Goal: Information Seeking & Learning: Check status

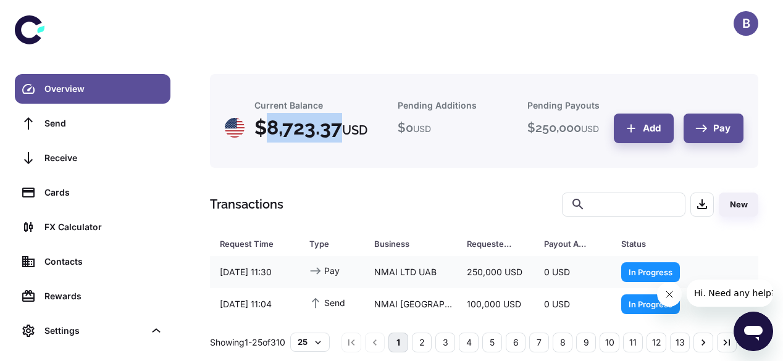
drag, startPoint x: 265, startPoint y: 129, endPoint x: 356, endPoint y: 141, distance: 91.0
click at [356, 135] on h4 "$ 8,723.37 USD" at bounding box center [310, 128] width 113 height 30
click at [284, 130] on h4 "$ 8,723.37 USD" at bounding box center [310, 128] width 113 height 30
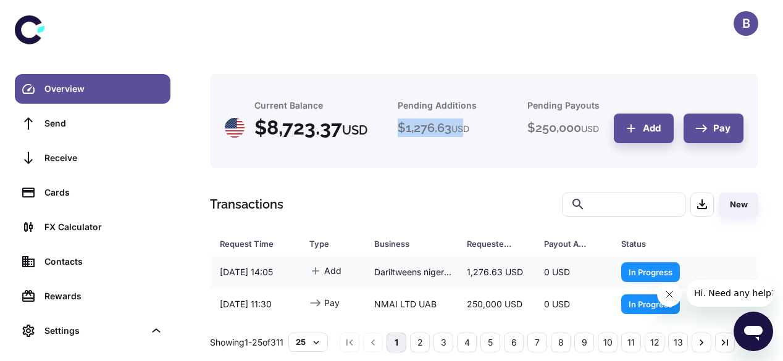
drag, startPoint x: 398, startPoint y: 144, endPoint x: 459, endPoint y: 144, distance: 61.7
click at [459, 137] on h5 "$ 1,276.63 USD" at bounding box center [434, 128] width 72 height 19
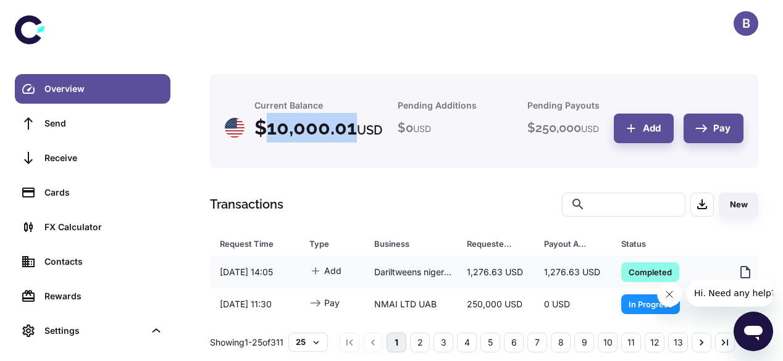
drag, startPoint x: 267, startPoint y: 130, endPoint x: 368, endPoint y: 134, distance: 101.3
click at [367, 134] on h4 "$ 10,000.01 USD" at bounding box center [318, 128] width 128 height 30
